Goal: Obtain resource: Obtain resource

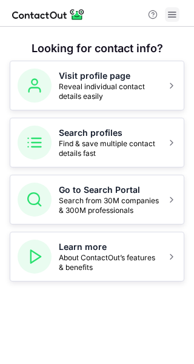
click at [172, 18] on span at bounding box center [173, 15] width 10 height 10
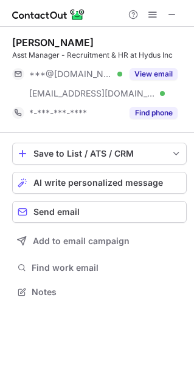
scroll to position [283, 194]
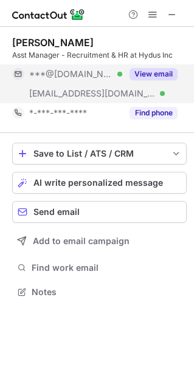
click at [147, 74] on button "View email" at bounding box center [153, 74] width 48 height 12
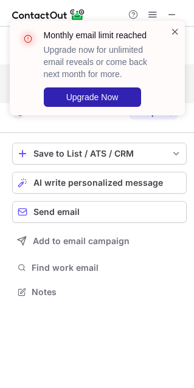
click at [174, 30] on span at bounding box center [175, 31] width 10 height 12
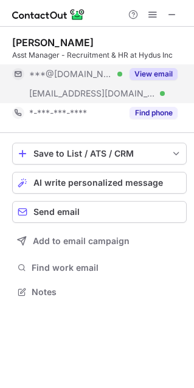
click at [151, 71] on button "View email" at bounding box center [153, 74] width 48 height 12
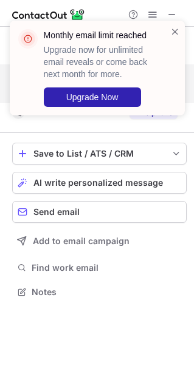
click at [80, 114] on div "Monthly email limit reached Upgrade now for unlimited email reveals or come bac…" at bounding box center [97, 68] width 175 height 95
click at [175, 30] on span at bounding box center [175, 31] width 10 height 12
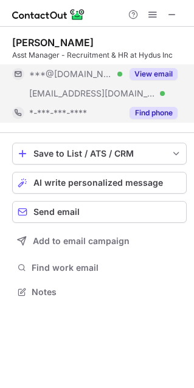
click at [158, 112] on button "Find phone" at bounding box center [153, 113] width 48 height 12
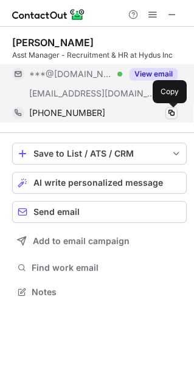
click at [171, 112] on span at bounding box center [171, 113] width 10 height 10
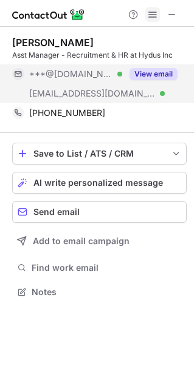
click at [149, 15] on span at bounding box center [152, 15] width 10 height 10
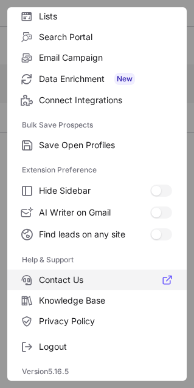
scroll to position [0, 0]
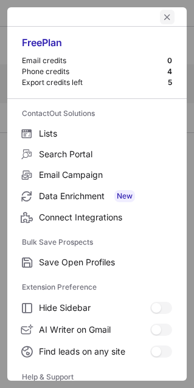
click at [160, 10] on button "left-button" at bounding box center [167, 17] width 15 height 15
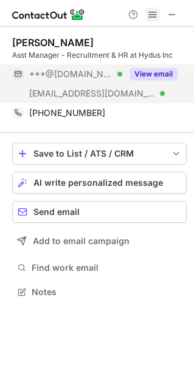
click at [151, 10] on span at bounding box center [152, 15] width 10 height 10
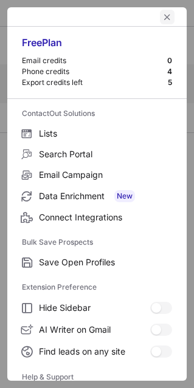
click at [162, 12] on span "left-button" at bounding box center [167, 17] width 10 height 10
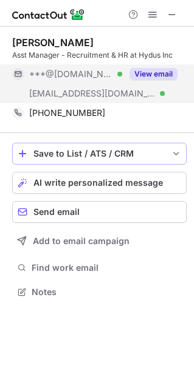
click at [174, 152] on span "save-profile-one-click" at bounding box center [176, 154] width 10 height 10
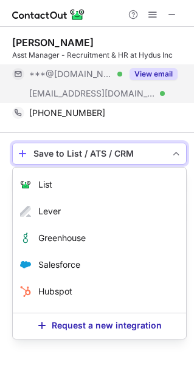
click at [174, 152] on span "save-profile-one-click" at bounding box center [176, 154] width 10 height 10
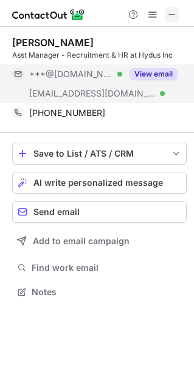
click at [166, 13] on button at bounding box center [171, 14] width 15 height 15
